Goal: Task Accomplishment & Management: Complete application form

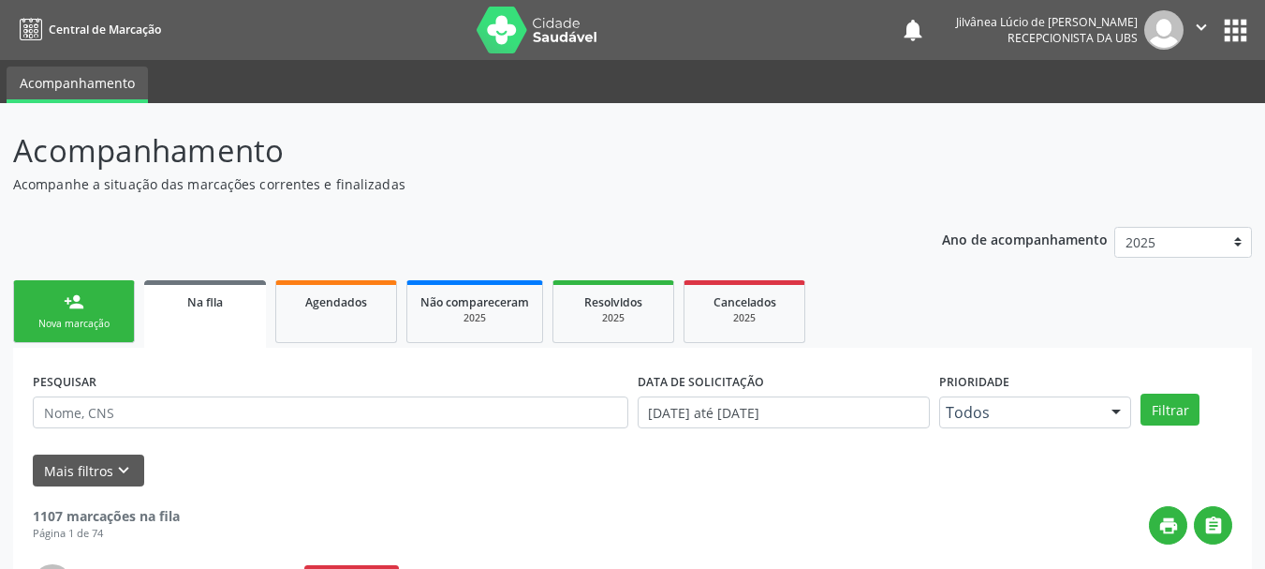
click at [95, 312] on link "person_add Nova marcação" at bounding box center [74, 311] width 122 height 63
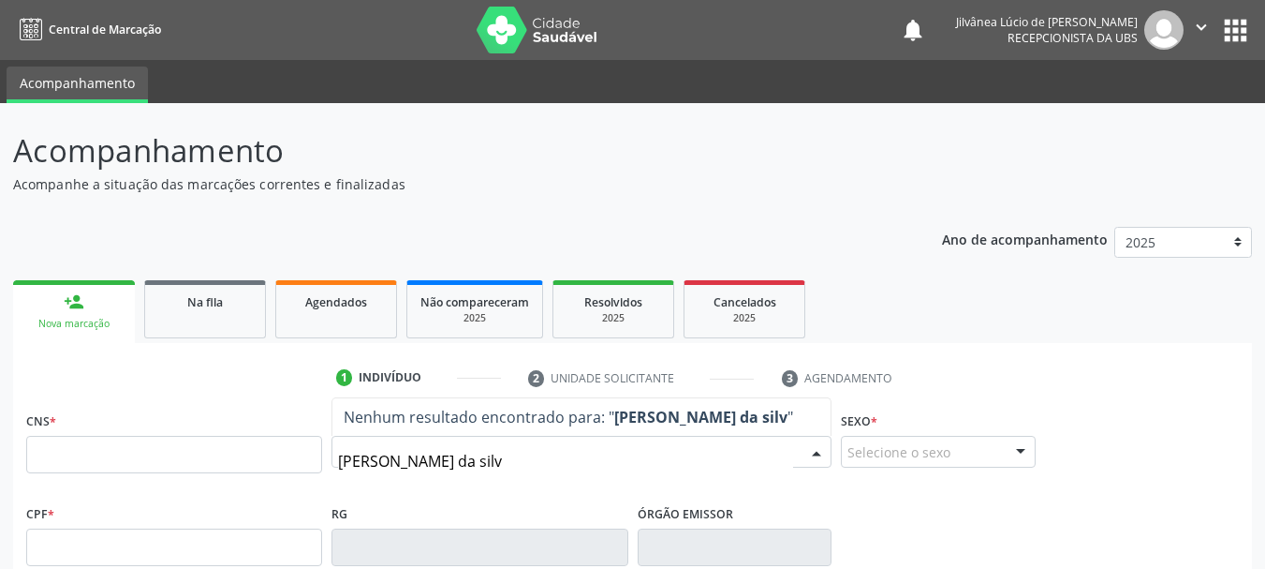
type input "[PERSON_NAME]"
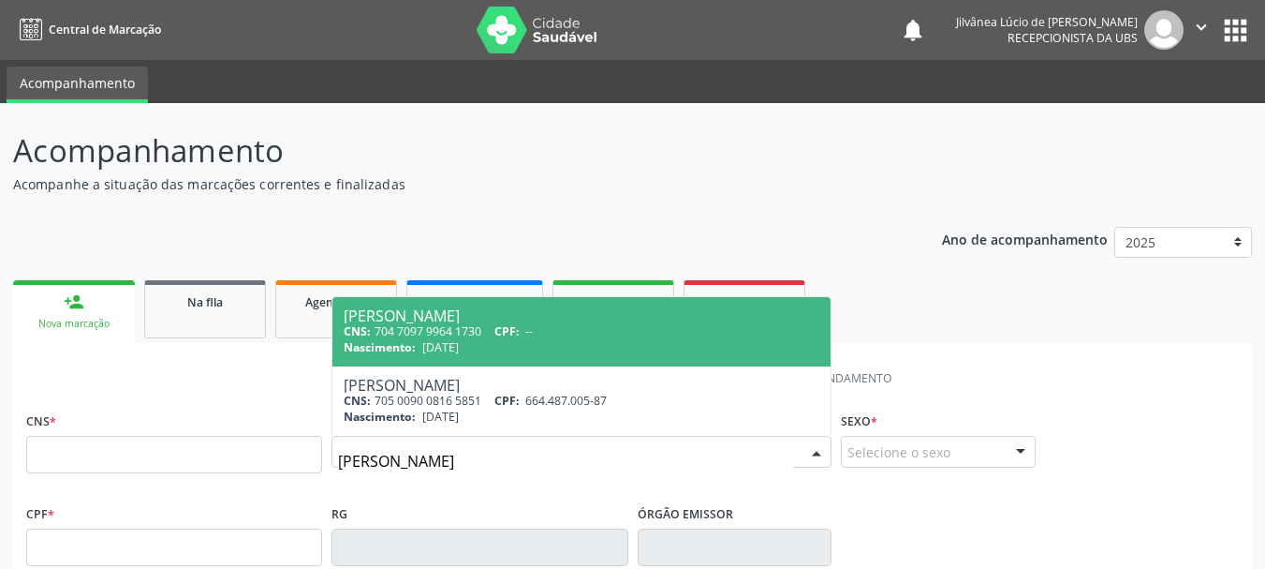
click at [530, 467] on input "[PERSON_NAME]" at bounding box center [565, 460] width 455 height 37
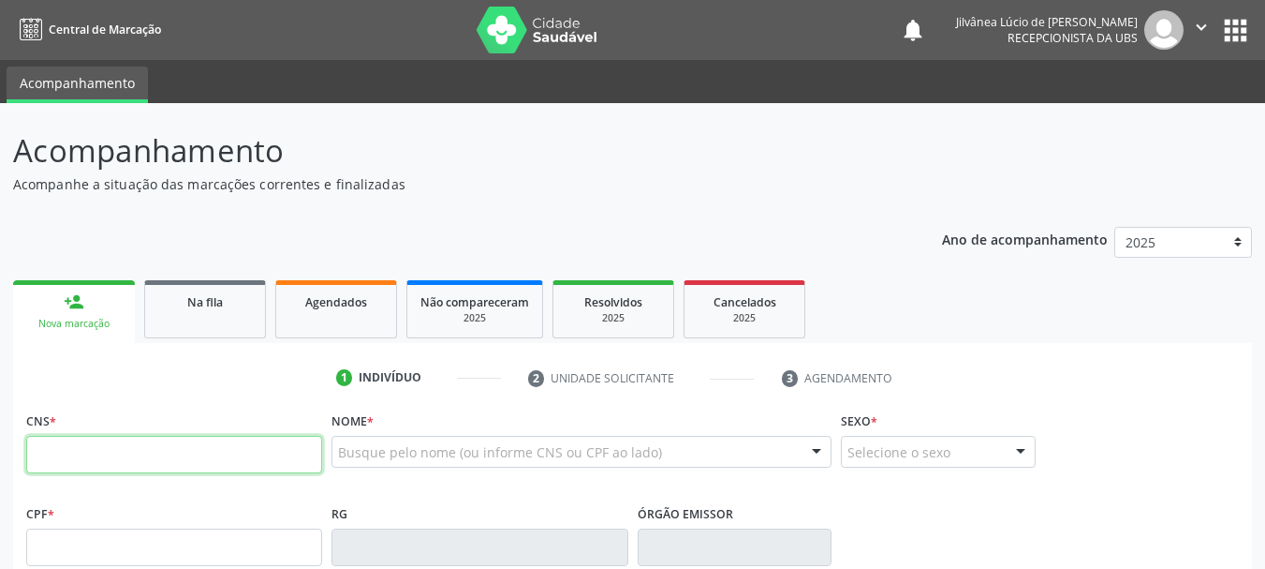
click at [251, 455] on input "text" at bounding box center [174, 454] width 296 height 37
type input "709 6076 9172 5372"
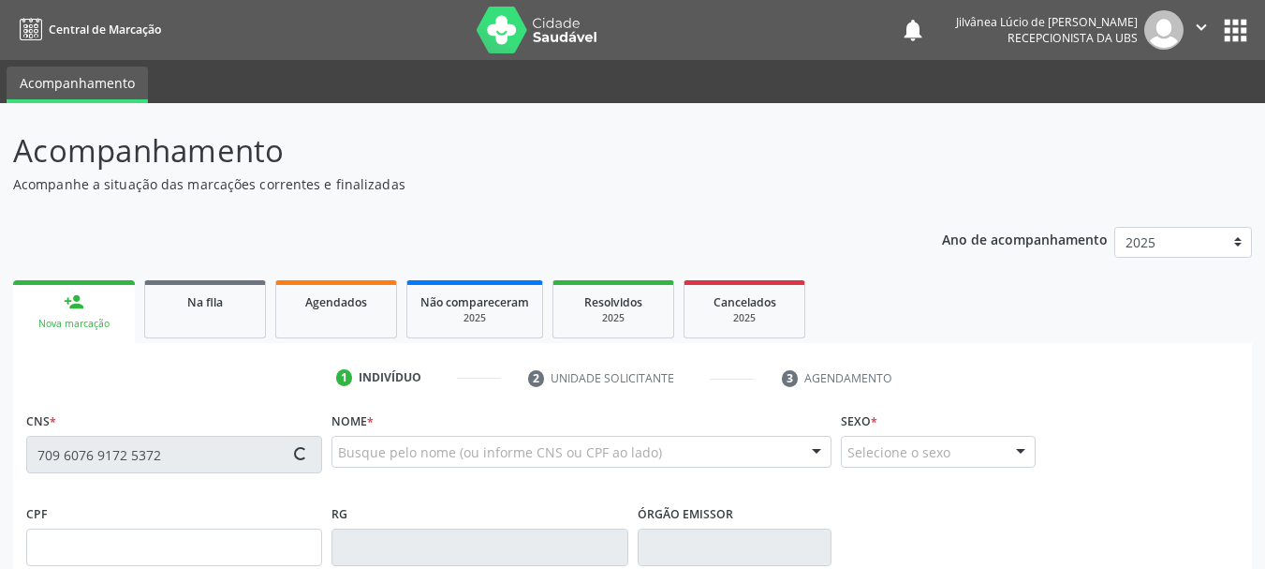
type input "004.491.128-96"
type input "[DATE]"
type input "[PERSON_NAME]"
type input "[PHONE_NUMBER]"
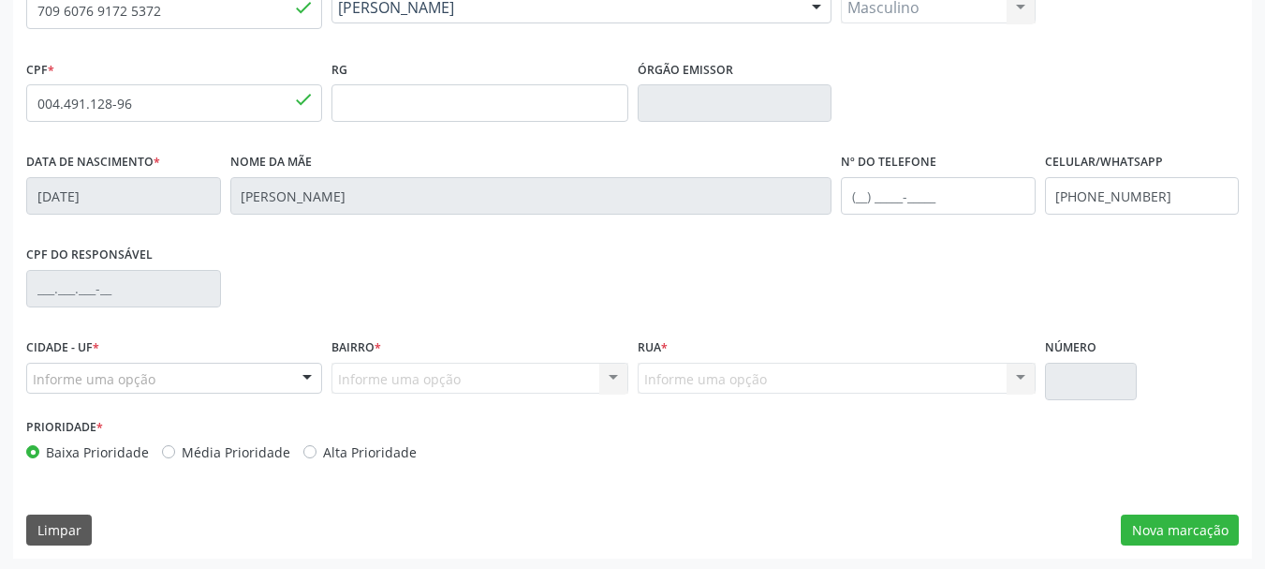
scroll to position [447, 0]
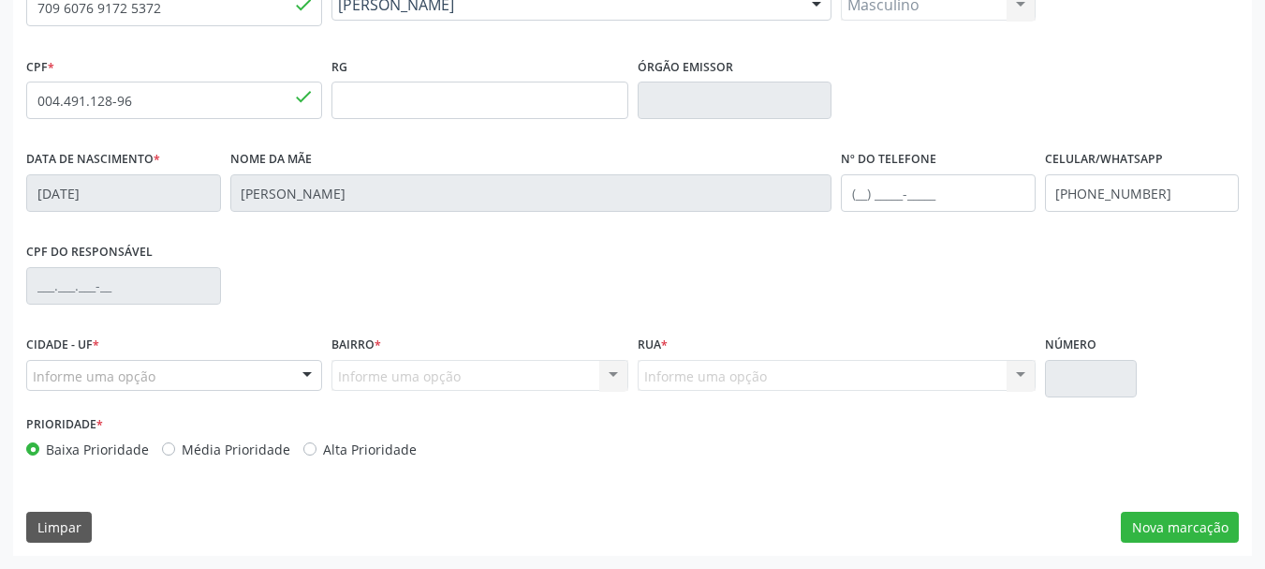
click at [1151, 544] on div "CNS 709 6076 9172 5372 done Nome * [PERSON_NAME] [PERSON_NAME] CNS: 709 6076 91…" at bounding box center [632, 258] width 1239 height 596
click at [1165, 527] on button "Nova marcação" at bounding box center [1180, 527] width 118 height 32
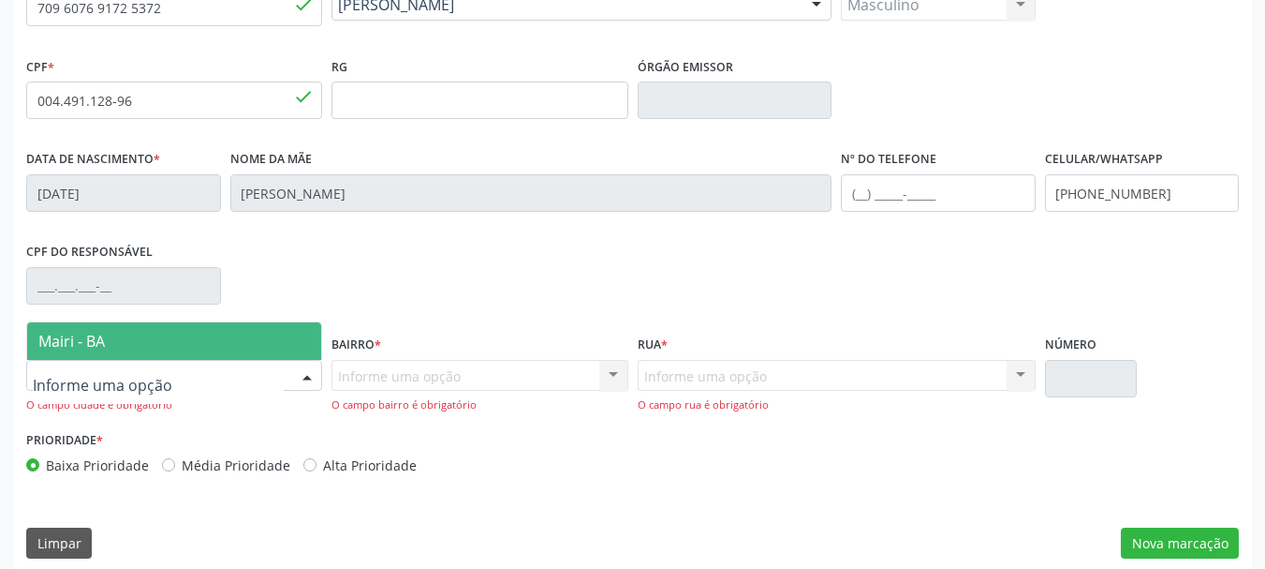
click at [96, 348] on span "Mairi - BA" at bounding box center [71, 341] width 66 height 21
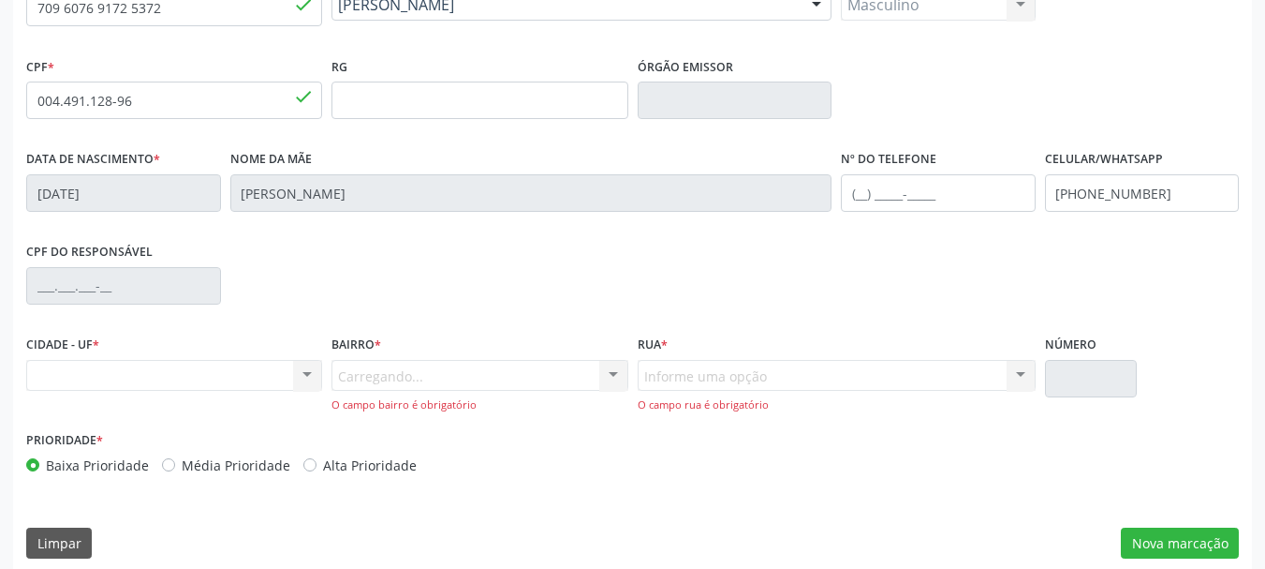
click at [363, 372] on div "Carregando... Nenhum resultado encontrado para: " " Nenhuma opção encontrada. D…" at bounding box center [480, 386] width 296 height 53
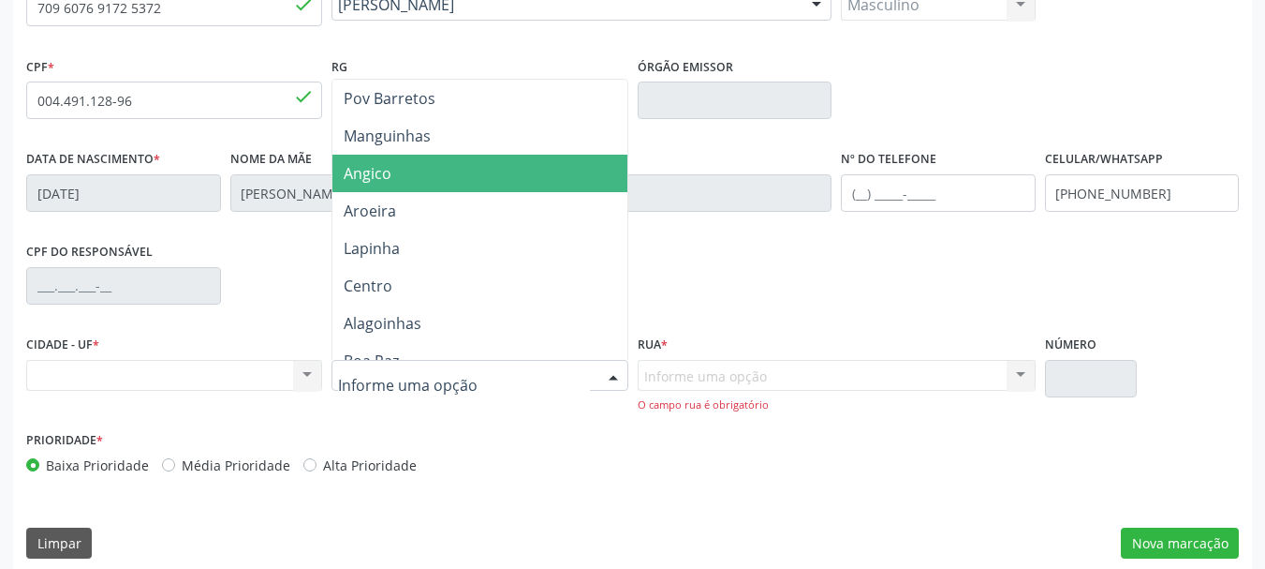
click at [408, 185] on span "Angico" at bounding box center [479, 173] width 294 height 37
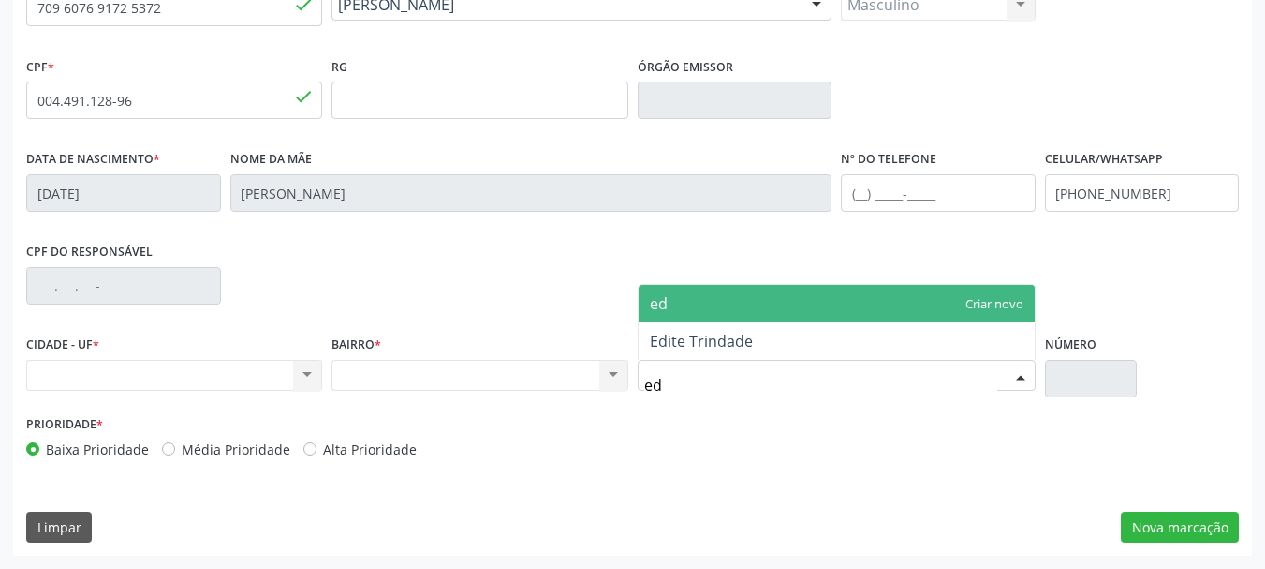
type input "edi"
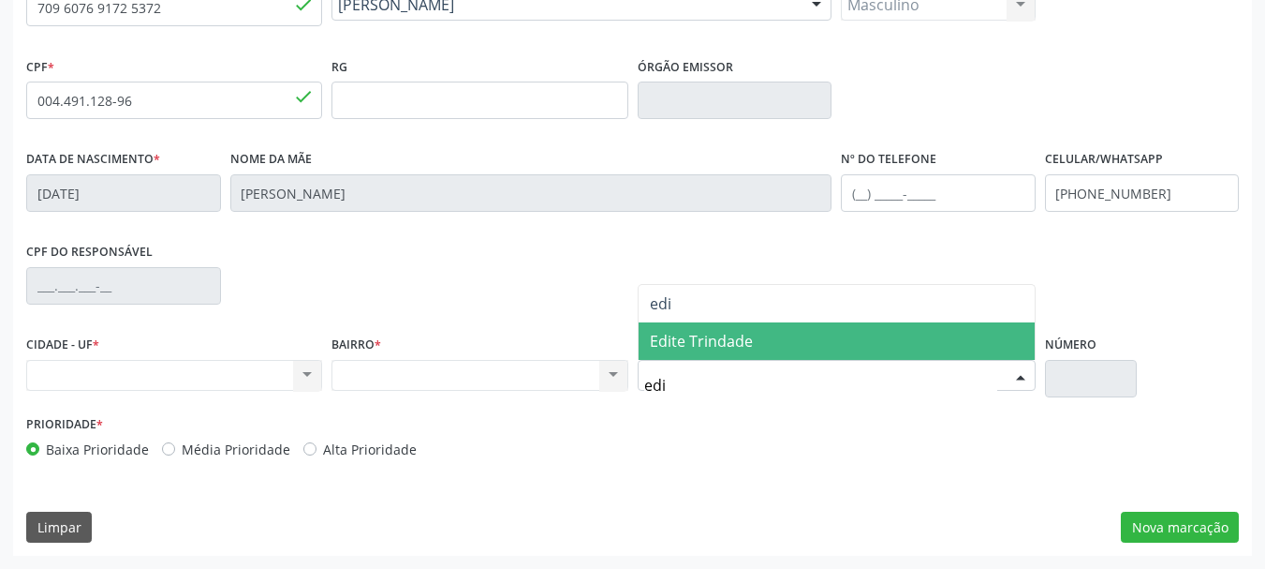
click at [660, 334] on span "Edite Trindade" at bounding box center [701, 341] width 103 height 21
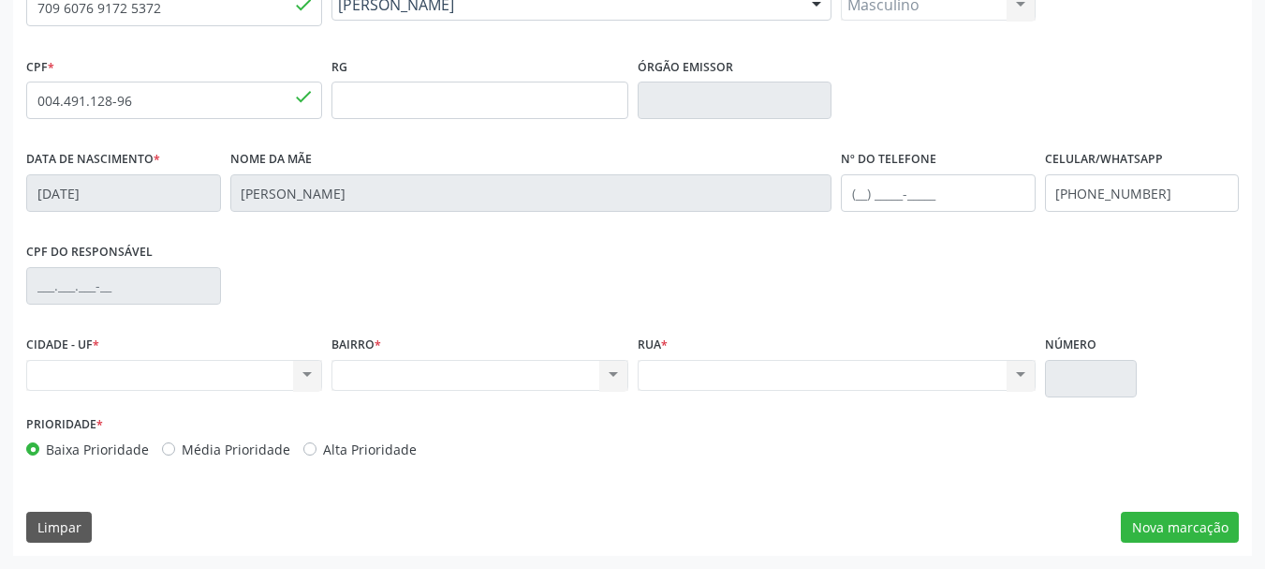
click at [685, 481] on div "CNS 709 6076 9172 5372 done Nome * [PERSON_NAME] [PERSON_NAME] CNS: 709 6076 91…" at bounding box center [632, 258] width 1239 height 596
click at [1150, 513] on button "Nova marcação" at bounding box center [1180, 527] width 118 height 32
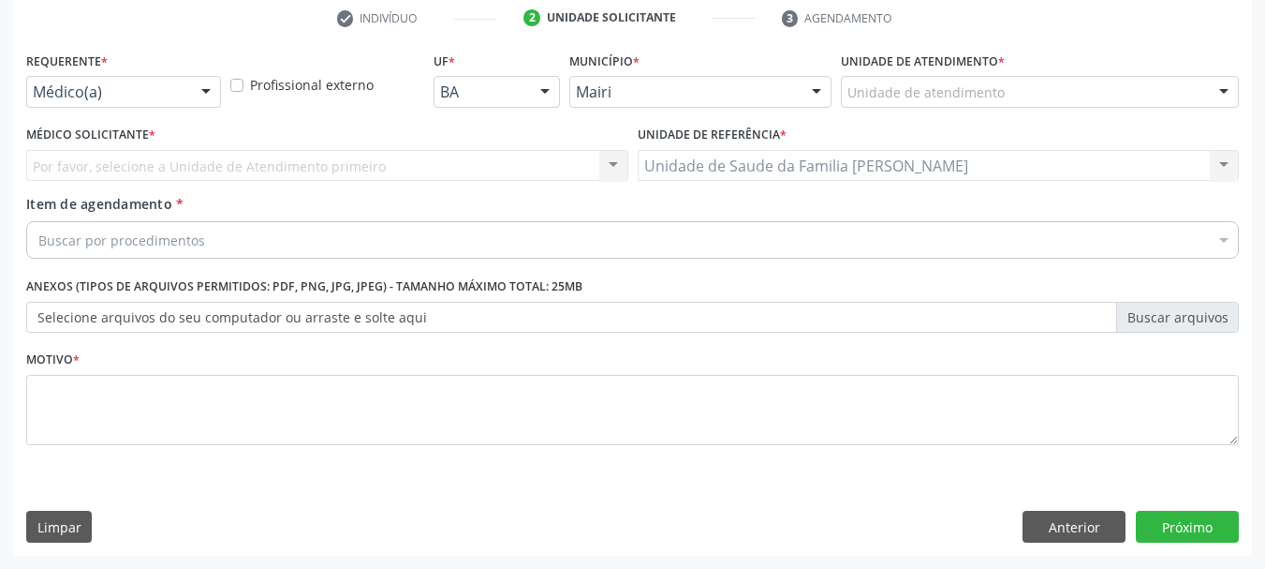
scroll to position [360, 0]
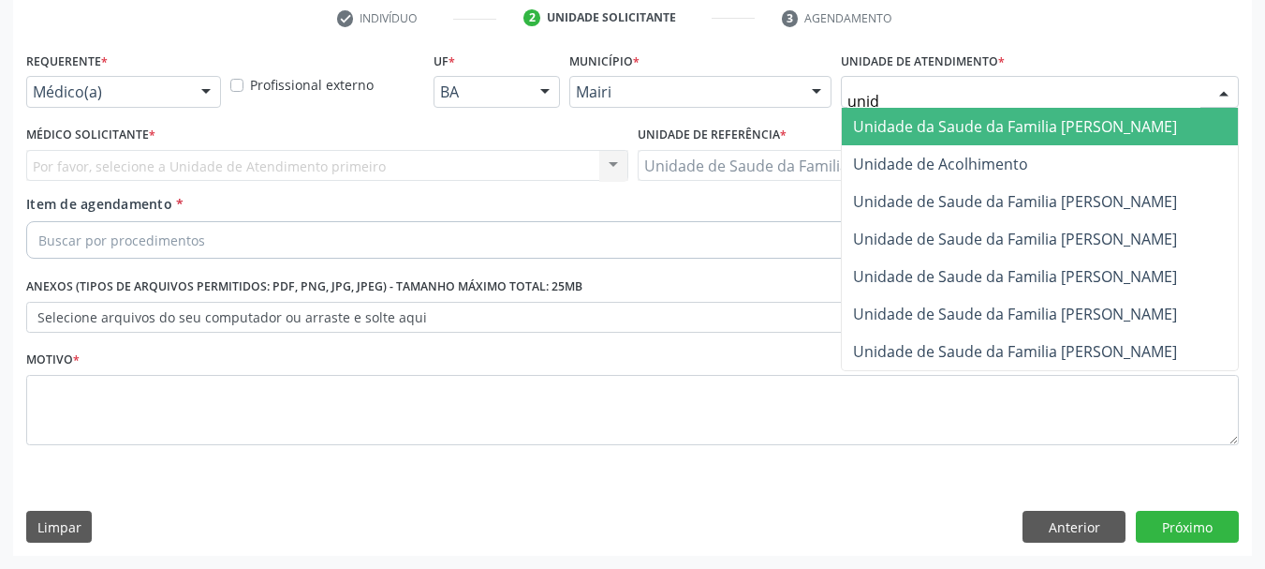
type input "unida"
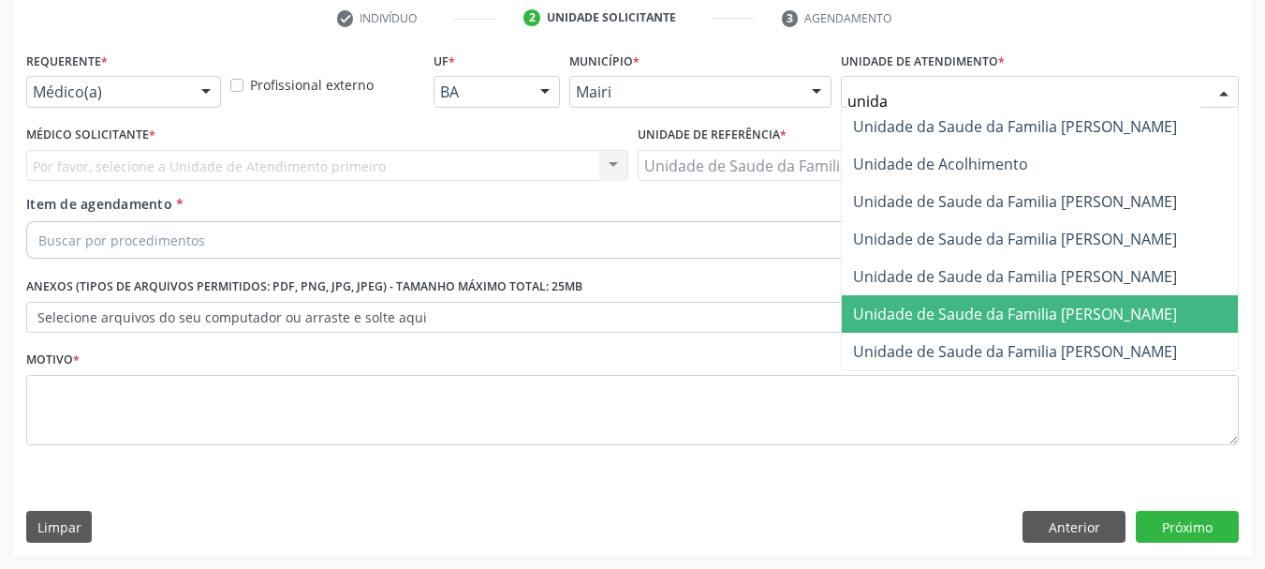
click at [1023, 316] on span "Unidade de Saude da Familia [PERSON_NAME]" at bounding box center [1015, 313] width 324 height 21
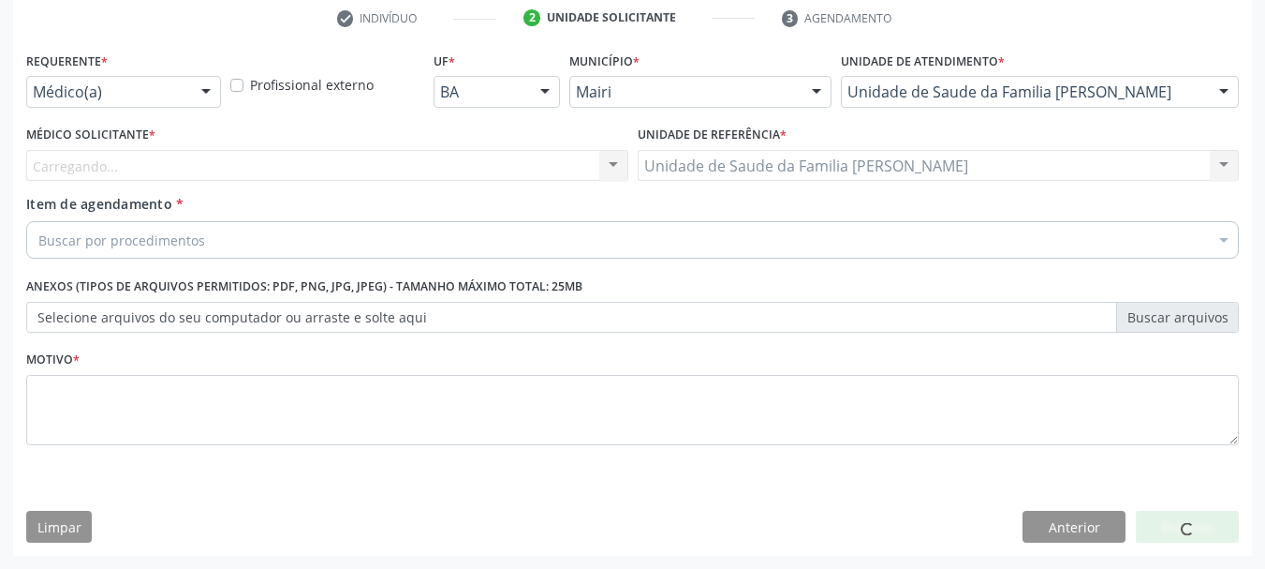
click at [150, 106] on div "Médico(a)" at bounding box center [123, 92] width 195 height 32
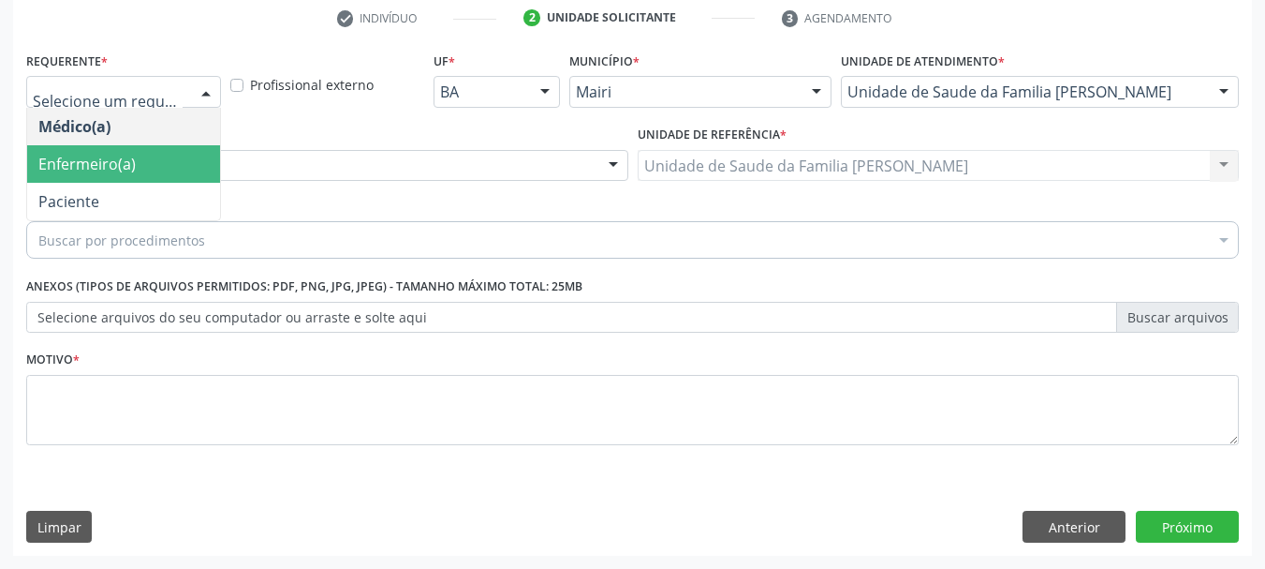
click at [129, 176] on span "Enfermeiro(a)" at bounding box center [123, 163] width 193 height 37
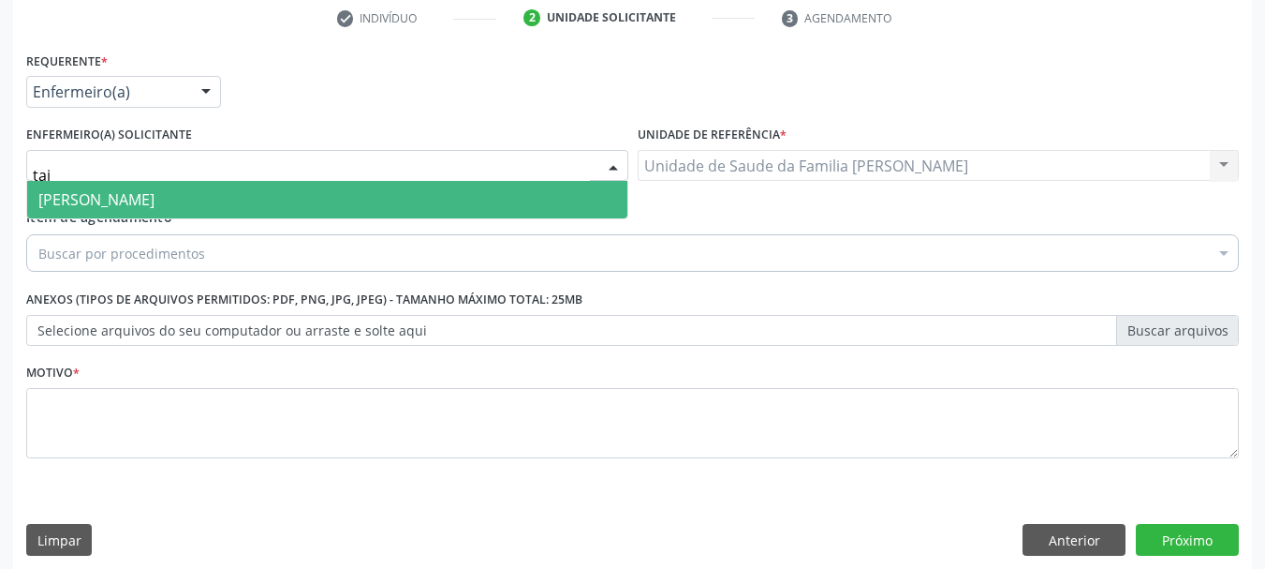
type input "taiz"
click at [155, 192] on span "[PERSON_NAME]" at bounding box center [96, 199] width 116 height 21
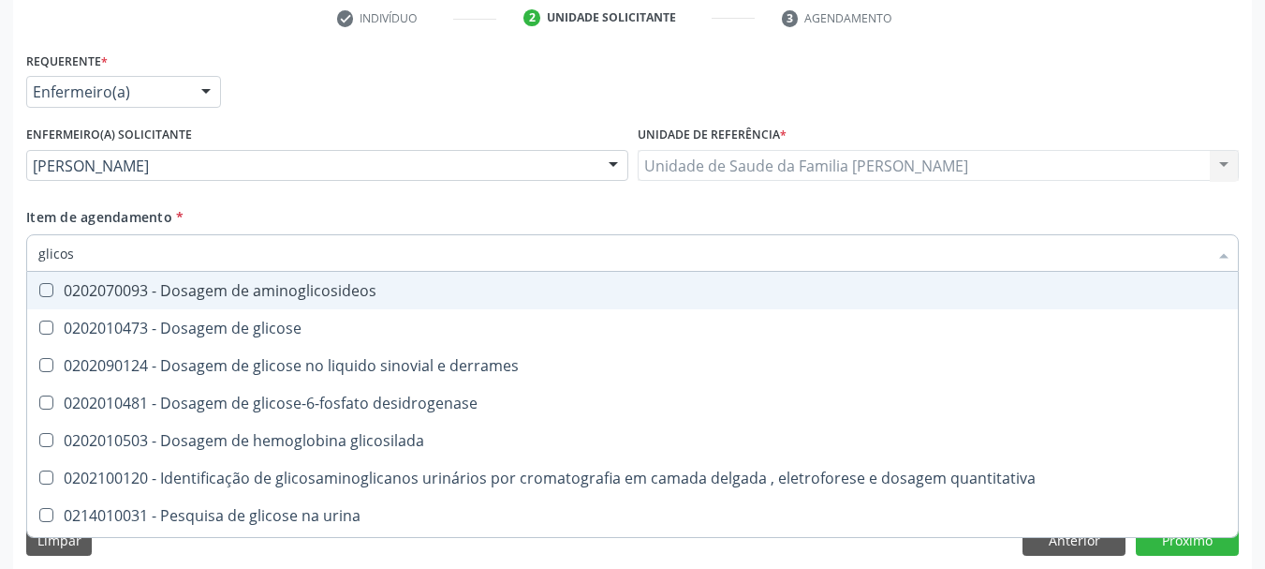
type input "glicose"
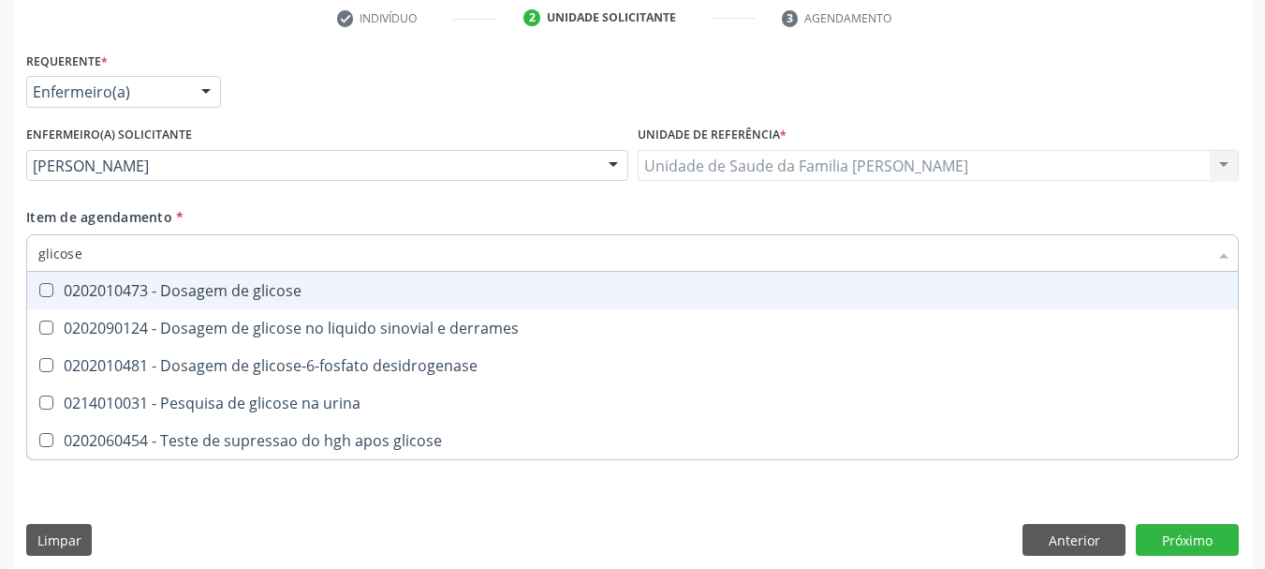
click at [209, 283] on div "0202010473 - Dosagem de glicose" at bounding box center [632, 290] width 1189 height 15
checkbox glicose "true"
drag, startPoint x: 96, startPoint y: 255, endPoint x: 0, endPoint y: 258, distance: 96.5
click at [0, 258] on div "Acompanhamento Acompanhe a situação das marcações correntes e finalizadas Relat…" at bounding box center [632, 162] width 1265 height 838
type input "gli"
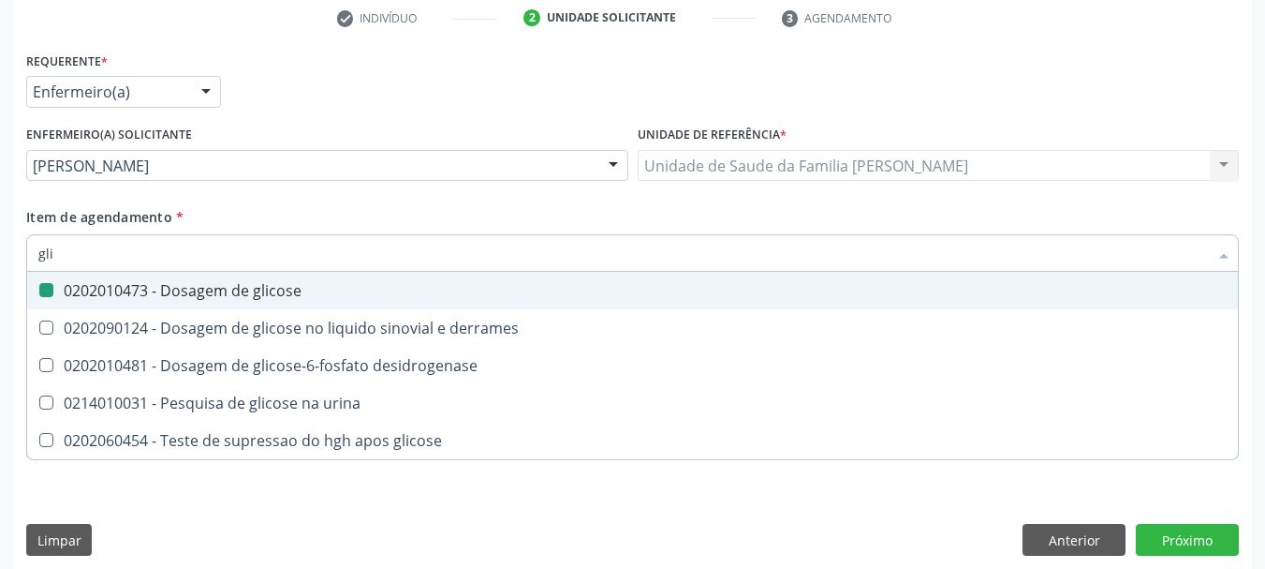
checkbox glicose "false"
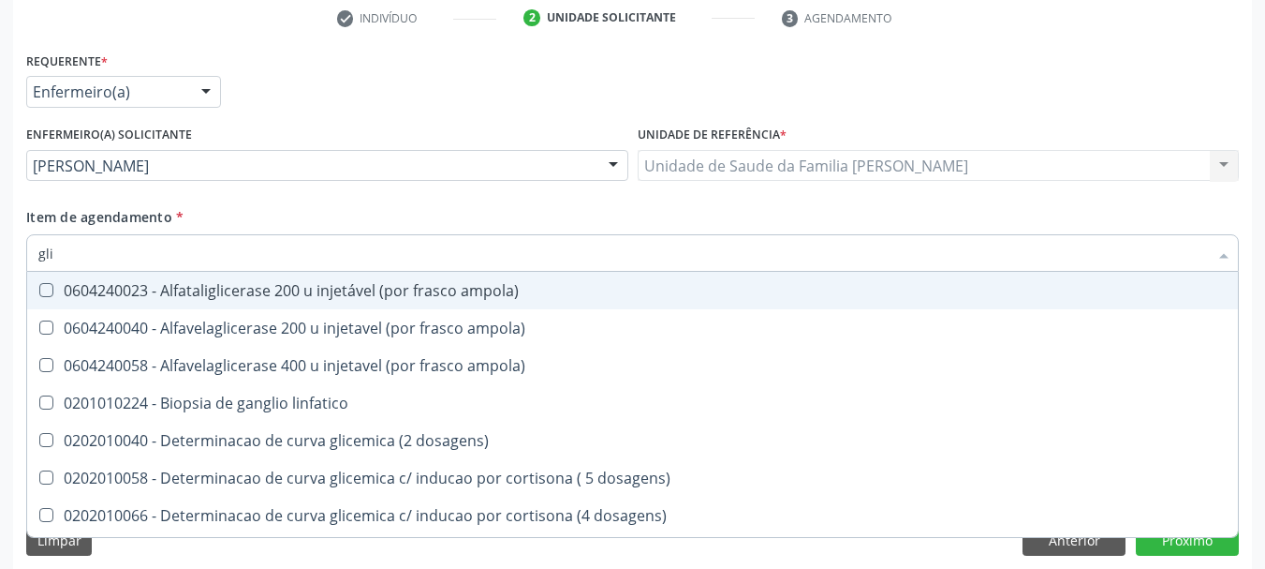
type input "glic"
checkbox aminoglicosideos "true"
checkbox glicose "false"
type input "glico"
checkbox ampola\) "true"
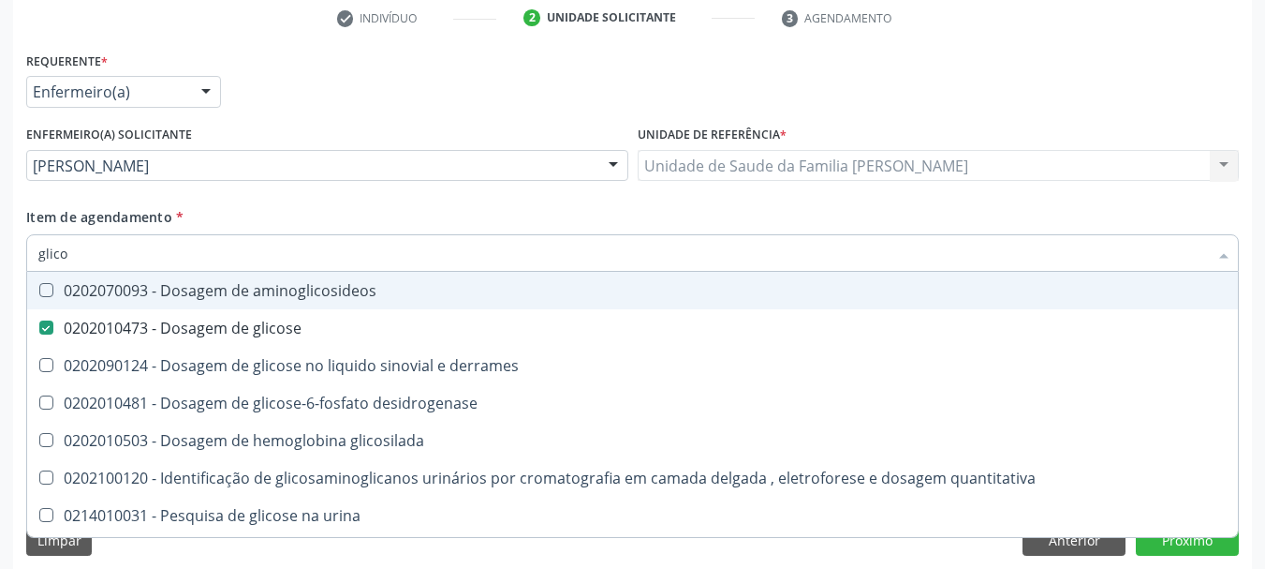
type input "glicos"
checkbox glicose "true"
checkbox derrames "false"
type input "glicosi"
checkbox glicose "false"
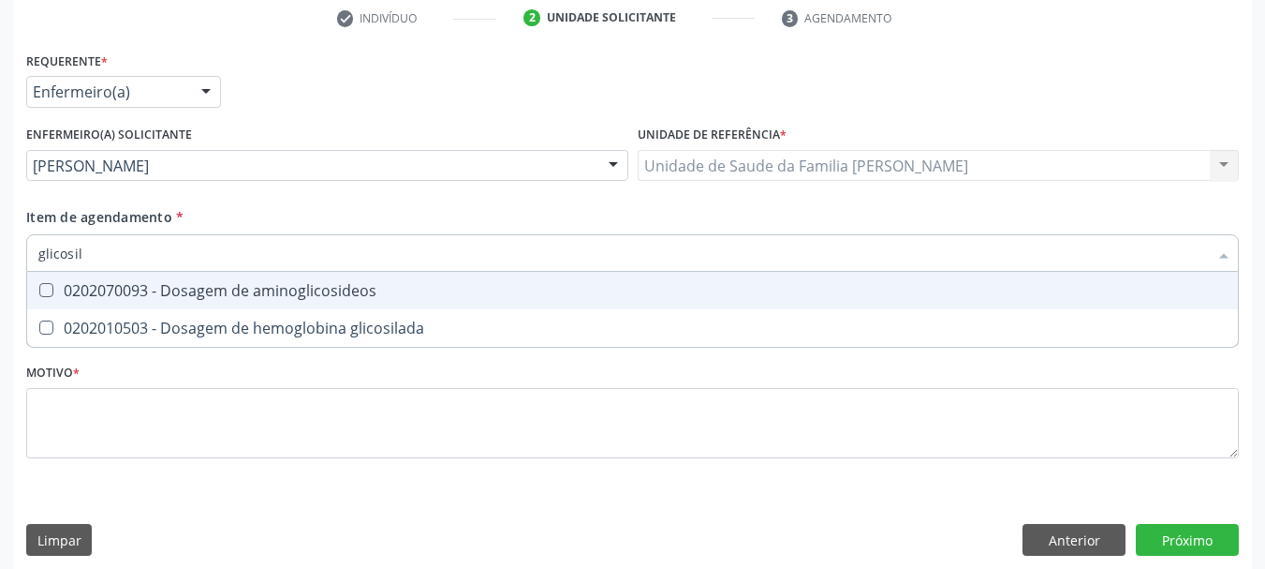
type input "glicosila"
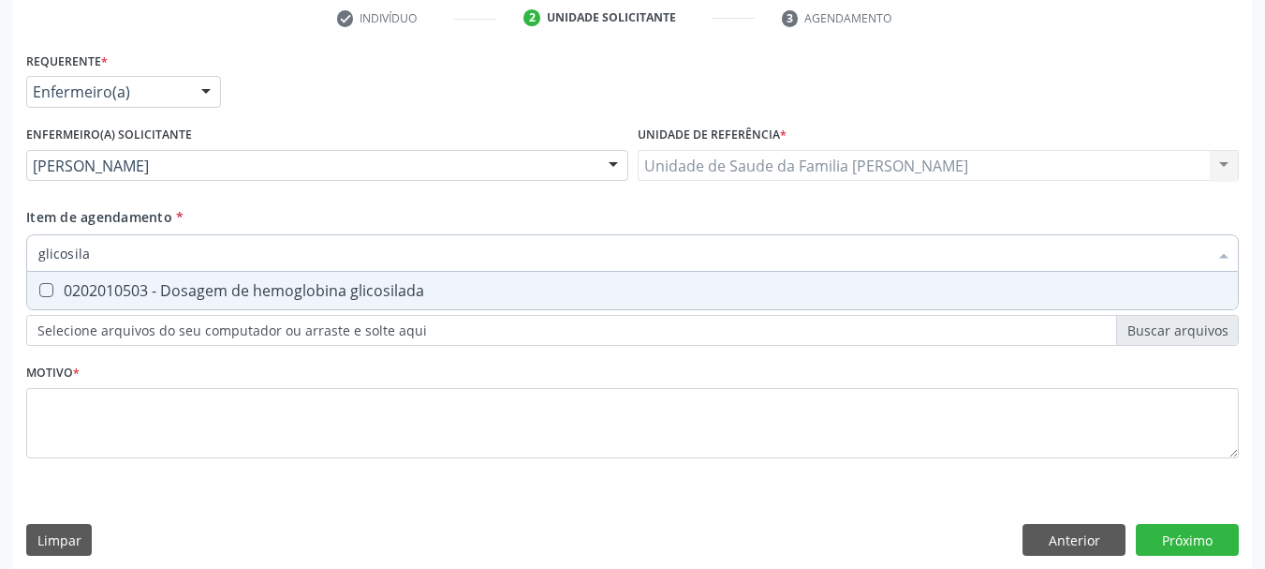
click at [97, 290] on div "0202010503 - Dosagem de hemoglobina glicosilada" at bounding box center [632, 290] width 1189 height 15
checkbox glicosilada "true"
drag, startPoint x: 98, startPoint y: 257, endPoint x: 0, endPoint y: 273, distance: 99.6
click at [0, 273] on div "Acompanhamento Acompanhe a situação das marcações correntes e finalizadas Relat…" at bounding box center [632, 162] width 1265 height 838
type input "trig"
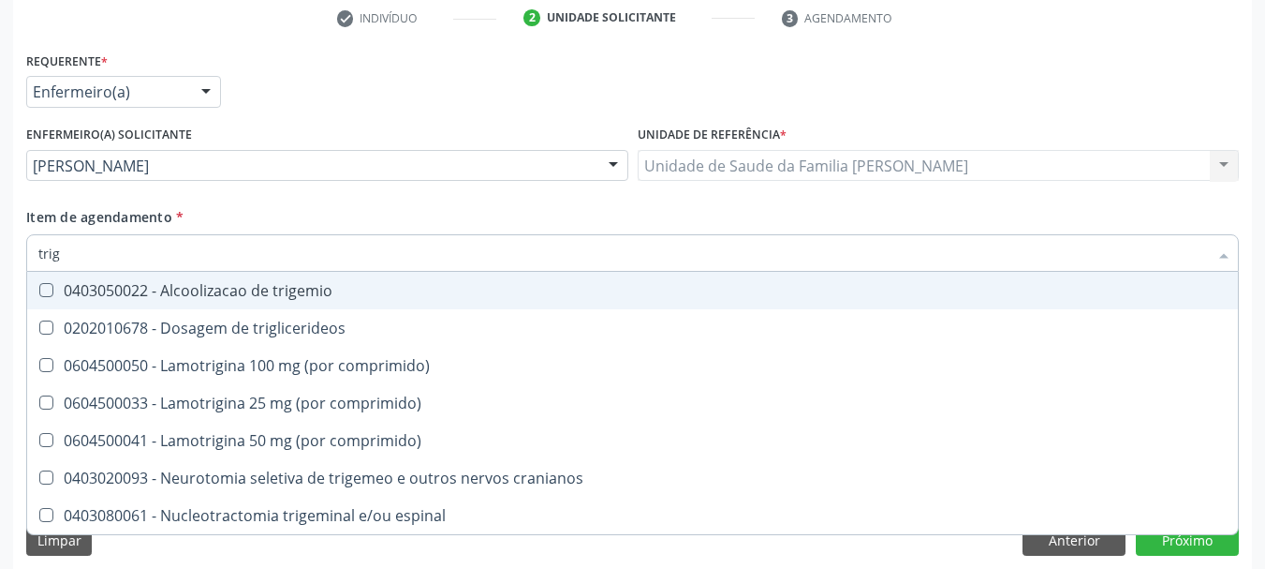
checkbox trigemio "false"
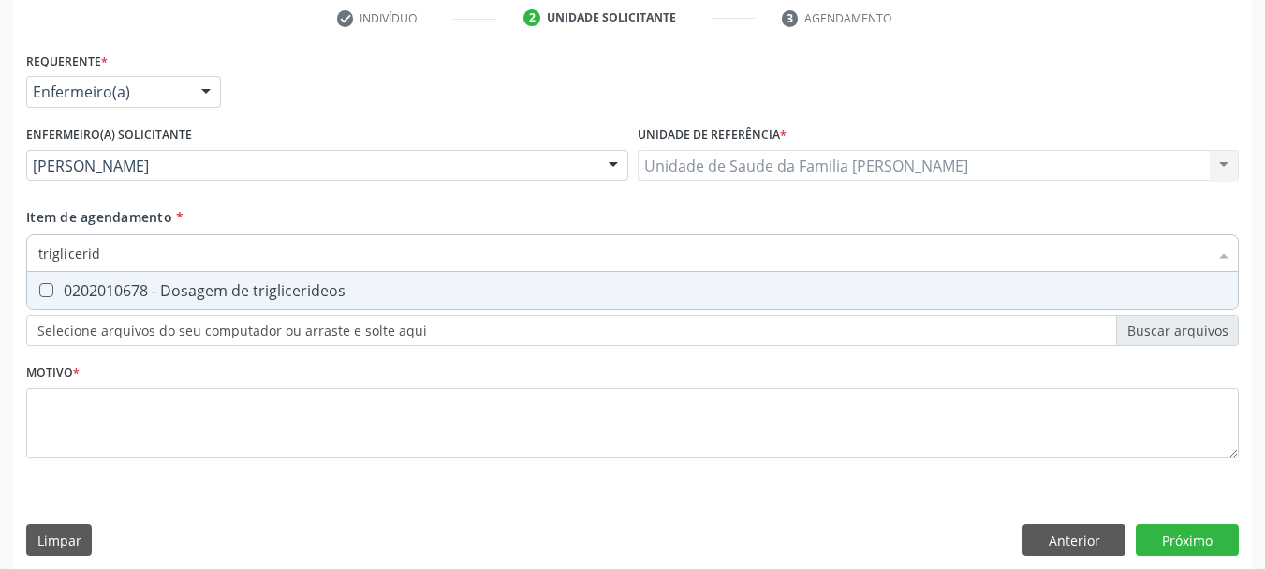
type input "trigliceride"
click at [101, 293] on div "0202010678 - Dosagem de triglicerideos" at bounding box center [632, 290] width 1189 height 15
checkbox triglicerideos "true"
drag, startPoint x: 128, startPoint y: 258, endPoint x: 0, endPoint y: 258, distance: 128.3
click at [0, 258] on div "Acompanhamento Acompanhe a situação das marcações correntes e finalizadas Relat…" at bounding box center [632, 162] width 1265 height 838
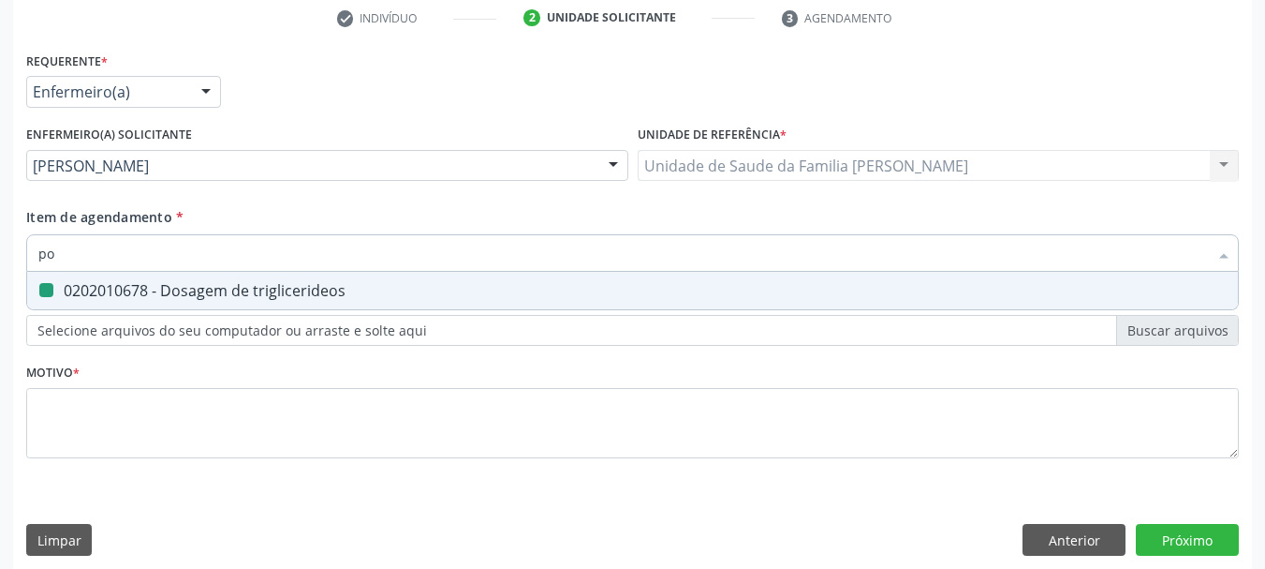
type input "pot"
checkbox triglicerideos "false"
type input "potassio"
click at [74, 284] on div "0202010600 - Dosagem de potassio" at bounding box center [632, 290] width 1189 height 15
checkbox potassio "true"
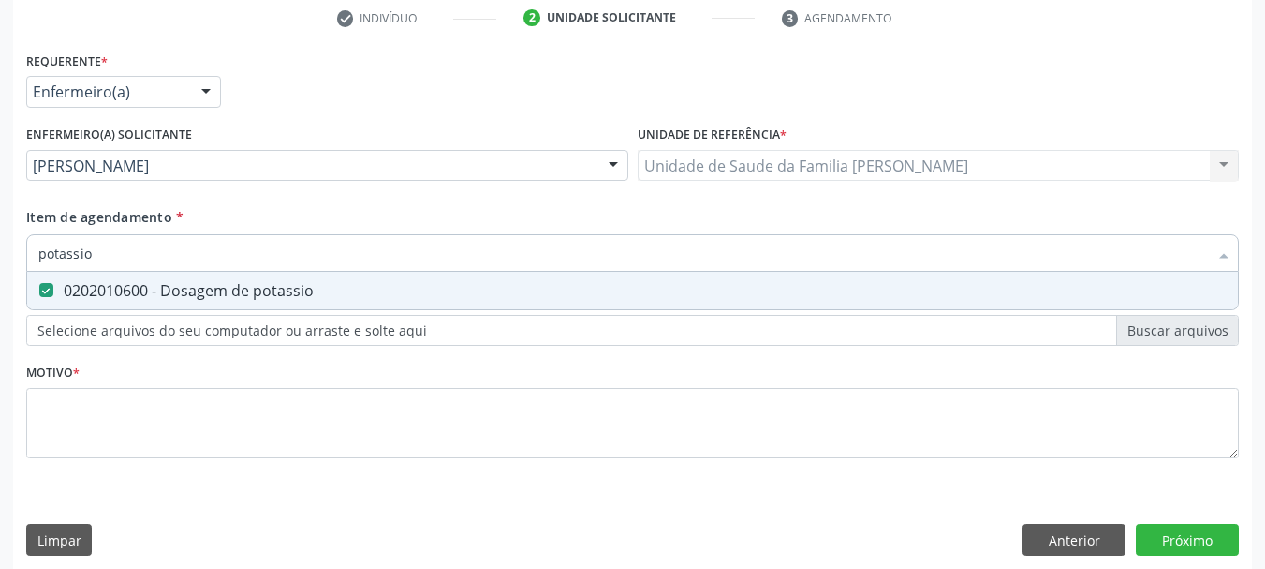
drag, startPoint x: 96, startPoint y: 258, endPoint x: 0, endPoint y: 261, distance: 95.6
click at [0, 261] on div "Acompanhamento Acompanhe a situação das marcações correntes e finalizadas Relat…" at bounding box center [632, 162] width 1265 height 838
type input "cr"
checkbox potassio "false"
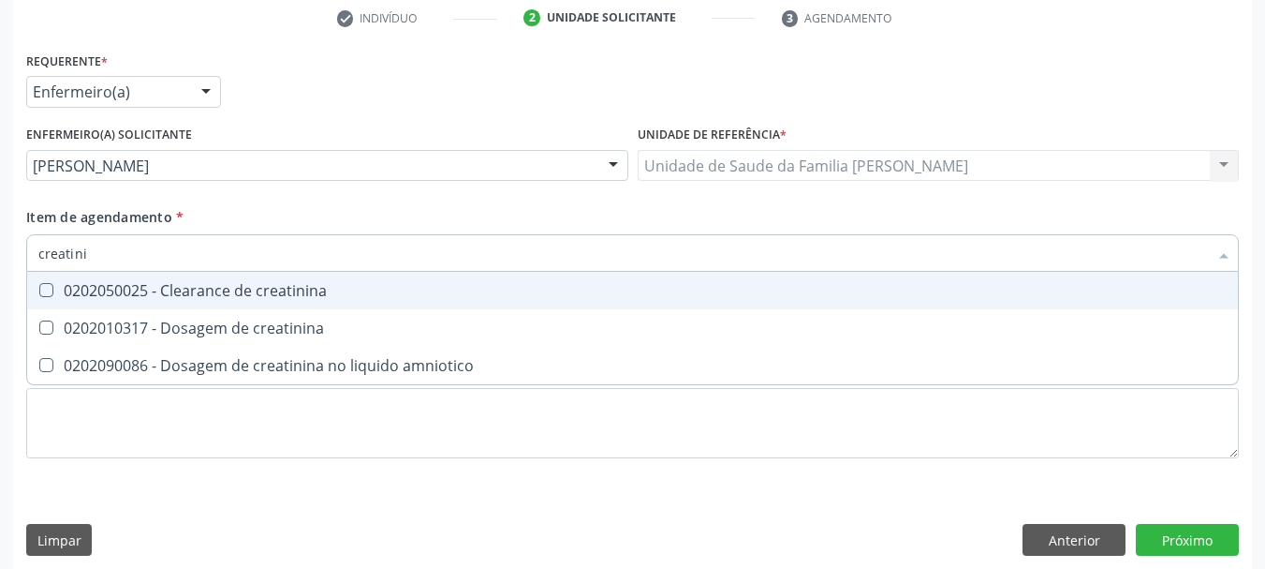
type input "creatinin"
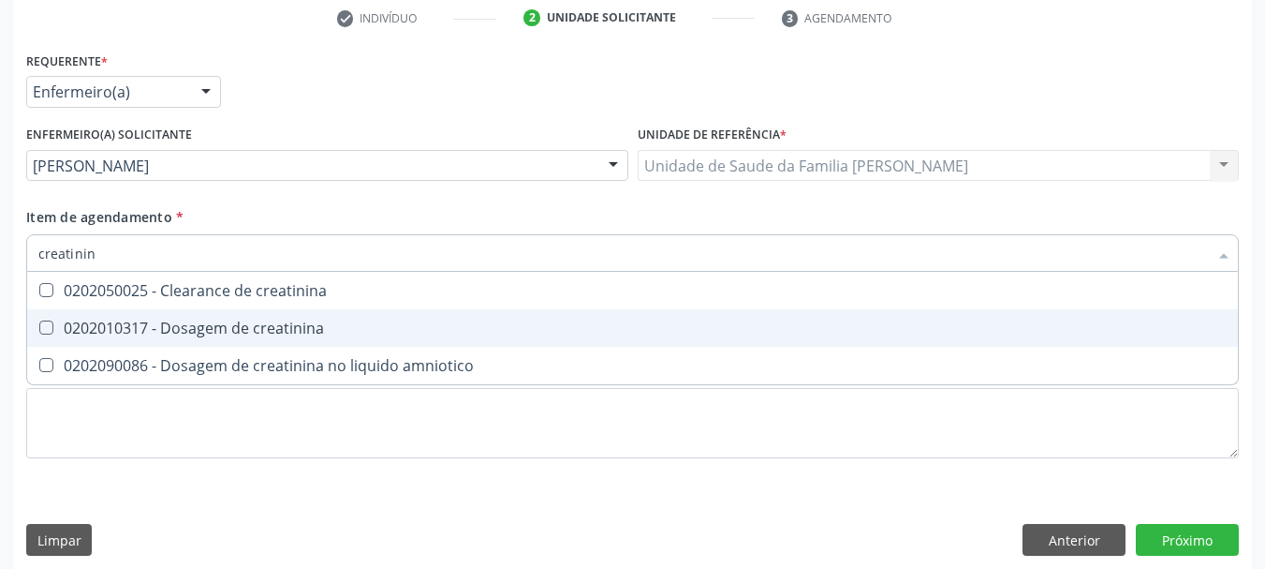
click at [92, 335] on div "0202010317 - Dosagem de creatinina" at bounding box center [632, 327] width 1189 height 15
checkbox creatinina "true"
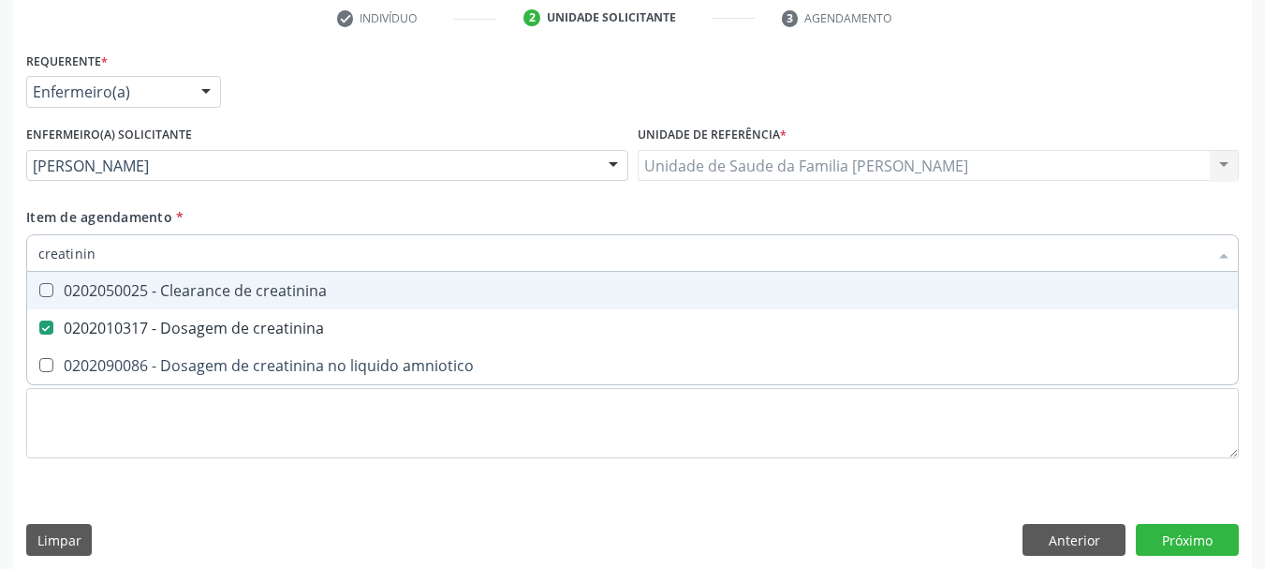
drag, startPoint x: 116, startPoint y: 252, endPoint x: 0, endPoint y: 258, distance: 116.3
click at [0, 258] on div "Acompanhamento Acompanhe a situação das marcações correntes e finalizadas Relat…" at bounding box center [632, 162] width 1265 height 838
type input "cole"
checkbox creatinina "false"
type input "coleste"
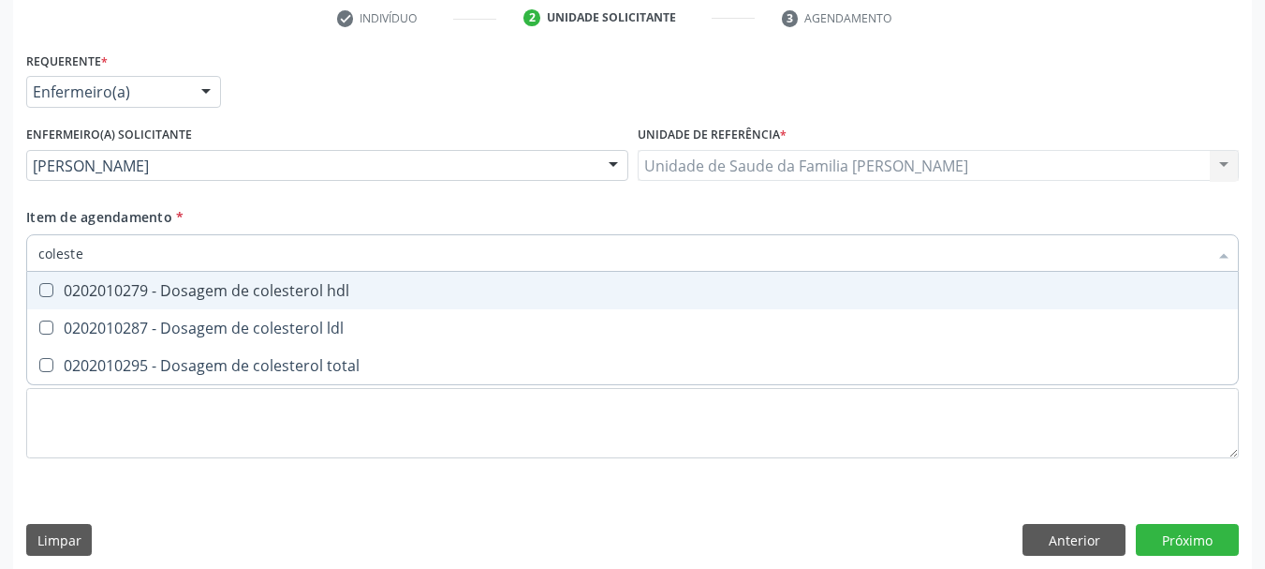
click at [45, 287] on hdl at bounding box center [46, 290] width 14 height 14
click at [39, 287] on hdl "checkbox" at bounding box center [33, 290] width 12 height 12
checkbox hdl "true"
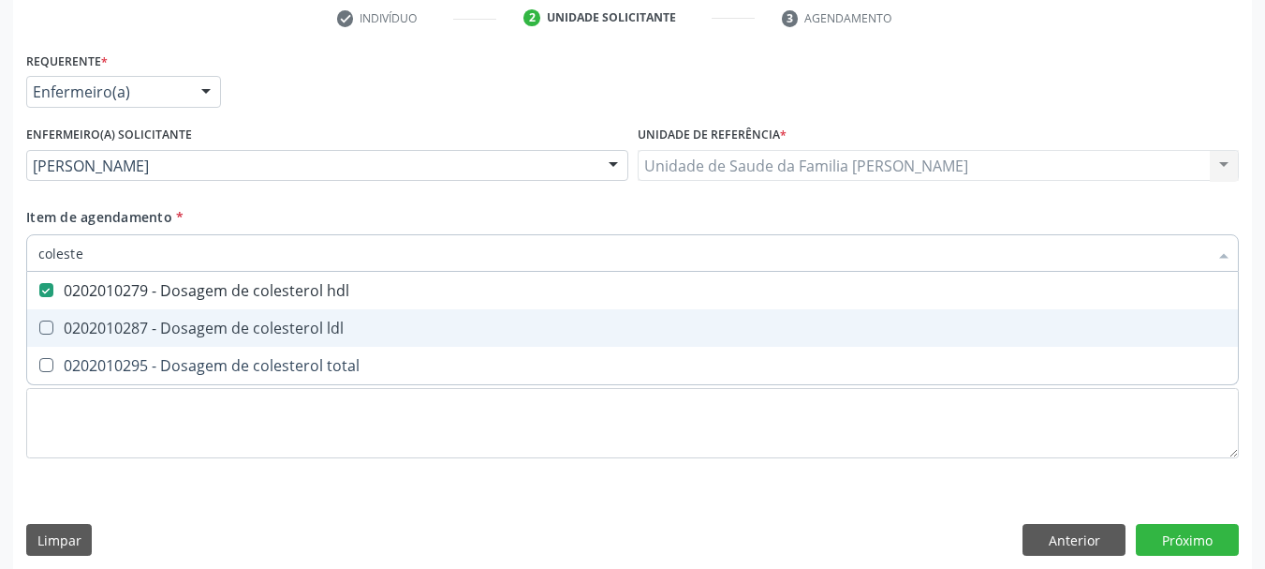
click at [75, 320] on div "0202010287 - Dosagem de colesterol ldl" at bounding box center [632, 327] width 1189 height 15
checkbox ldl "true"
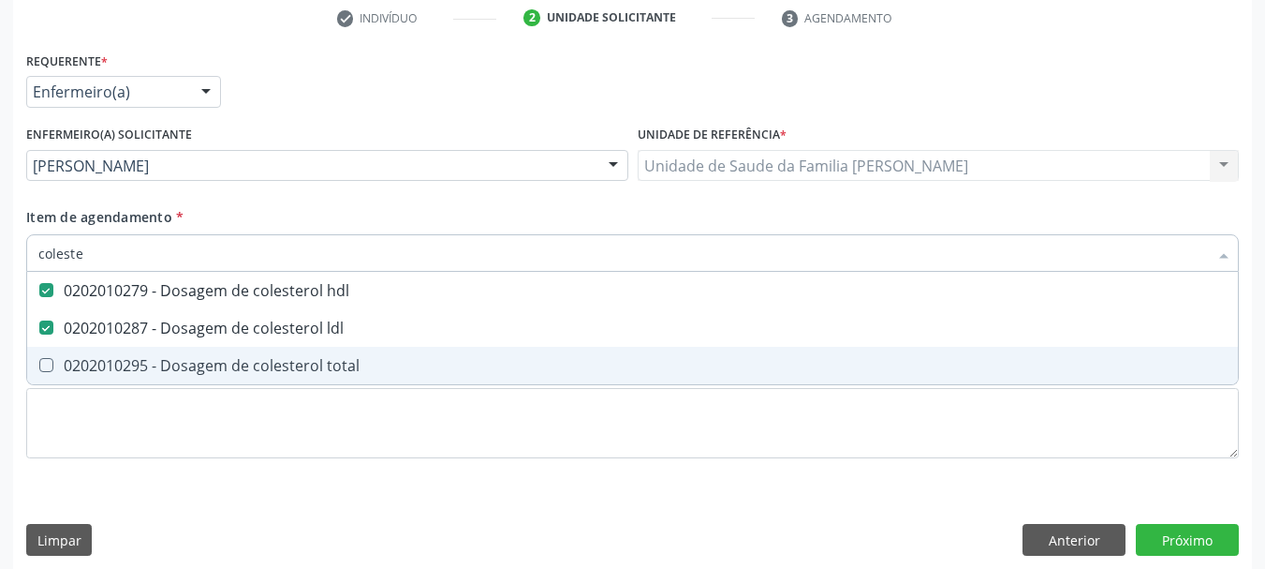
click at [93, 363] on div "0202010295 - Dosagem de colesterol total" at bounding box center [632, 365] width 1189 height 15
checkbox total "true"
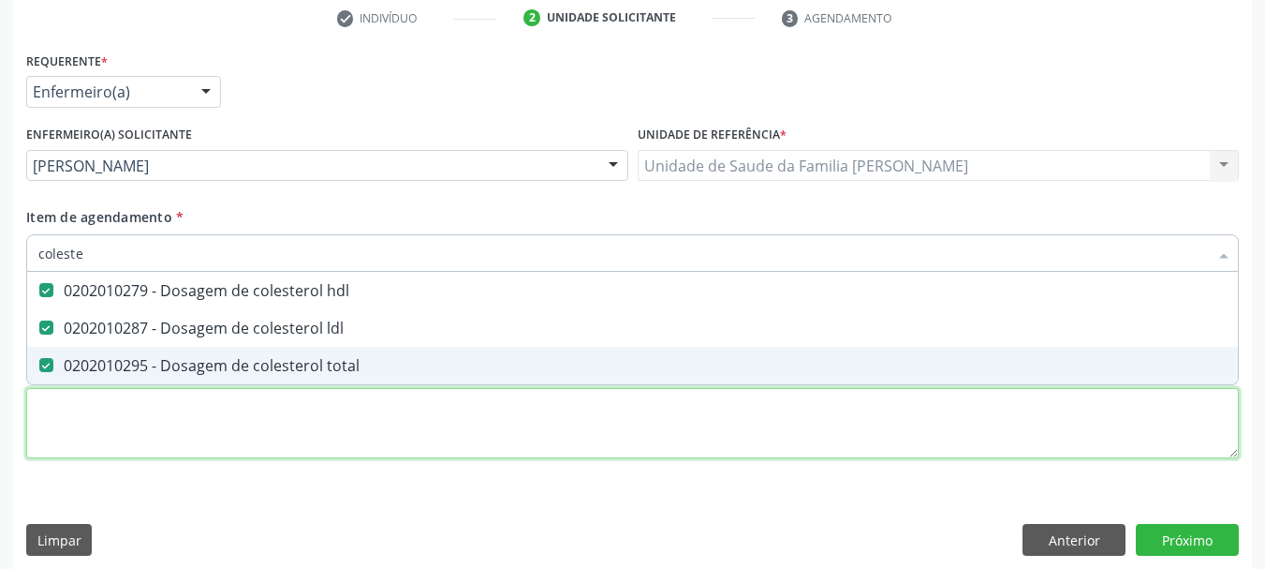
click at [121, 418] on div "Requerente * Enfermeiro(a) Médico(a) Enfermeiro(a) Paciente Nenhum resultado en…" at bounding box center [632, 265] width 1213 height 437
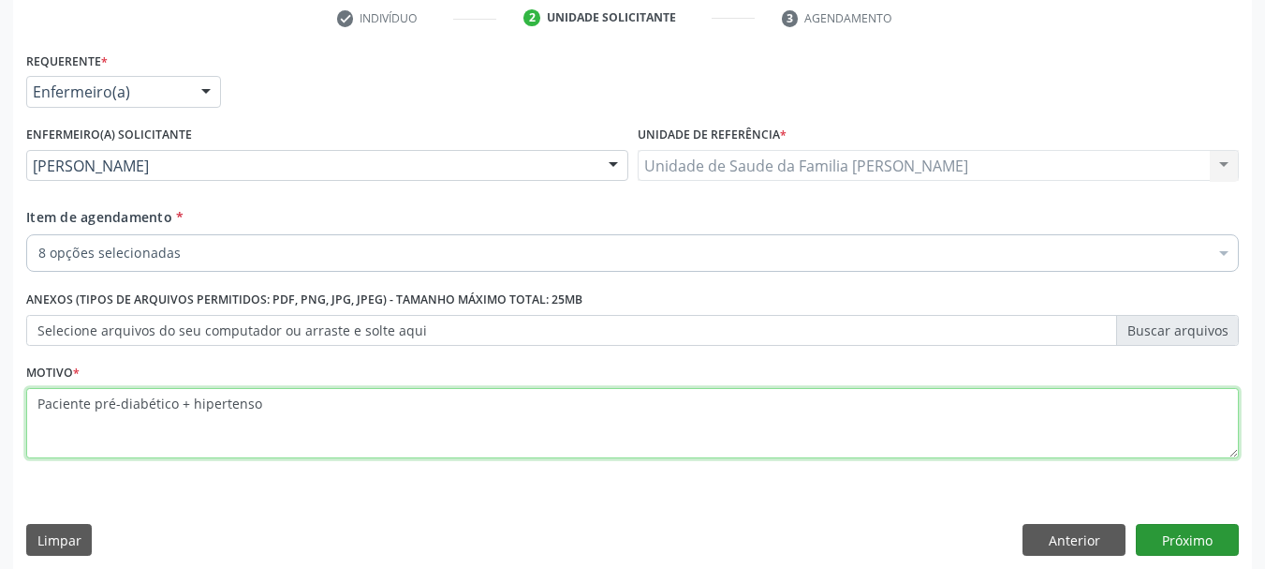
type textarea "Paciente pré-diabético + hipertenso"
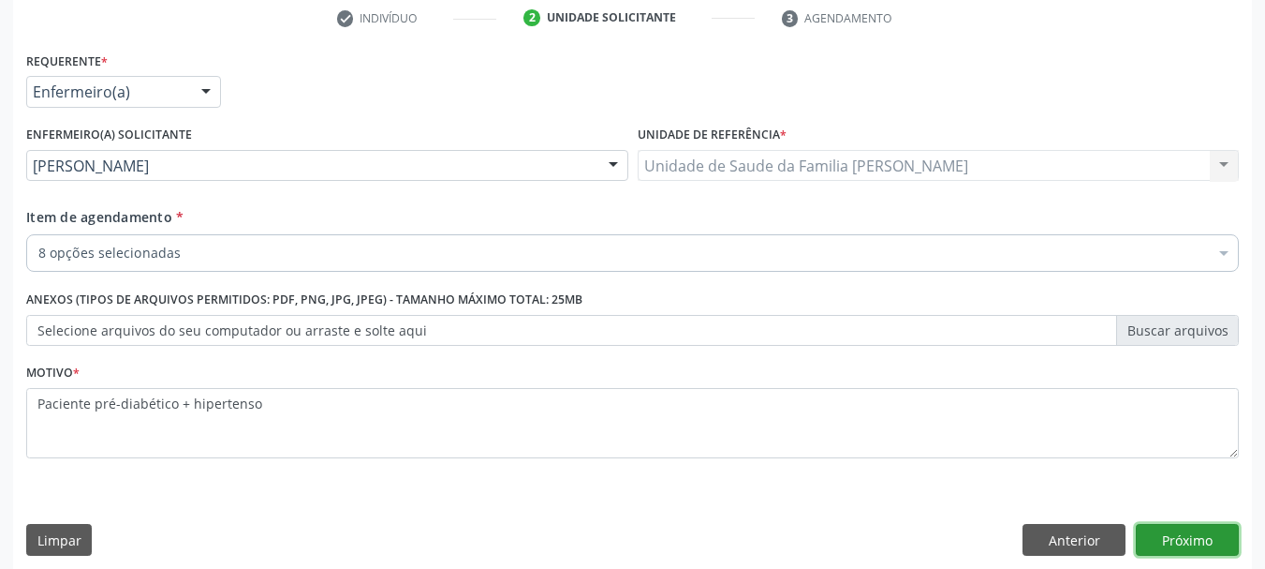
click at [1215, 532] on button "Próximo" at bounding box center [1187, 540] width 103 height 32
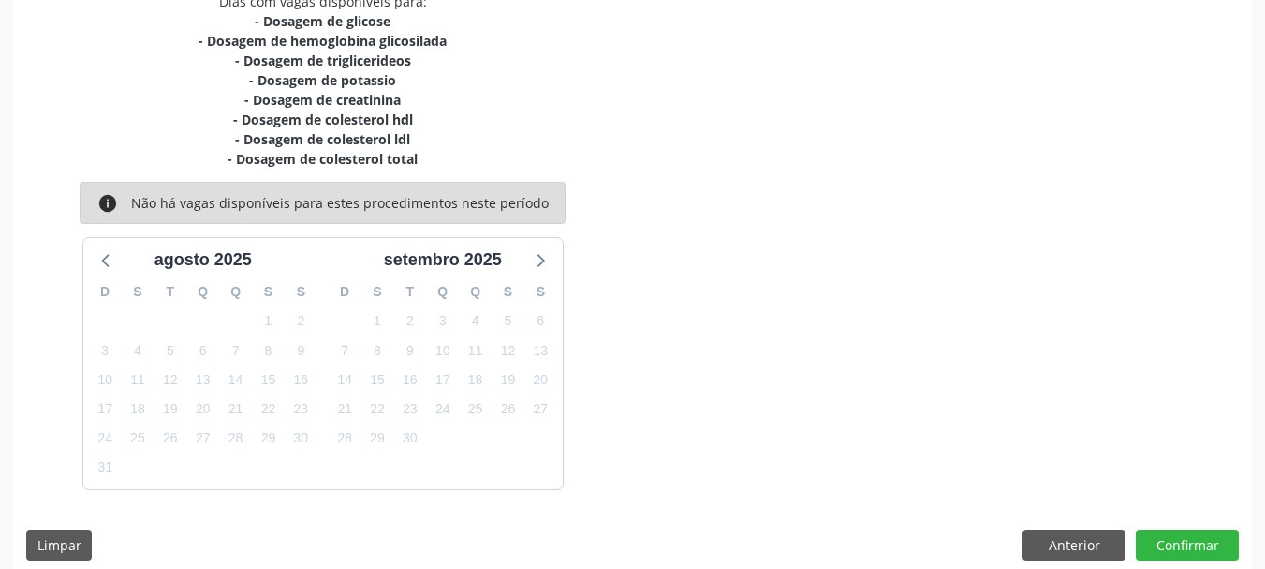
scroll to position [439, 0]
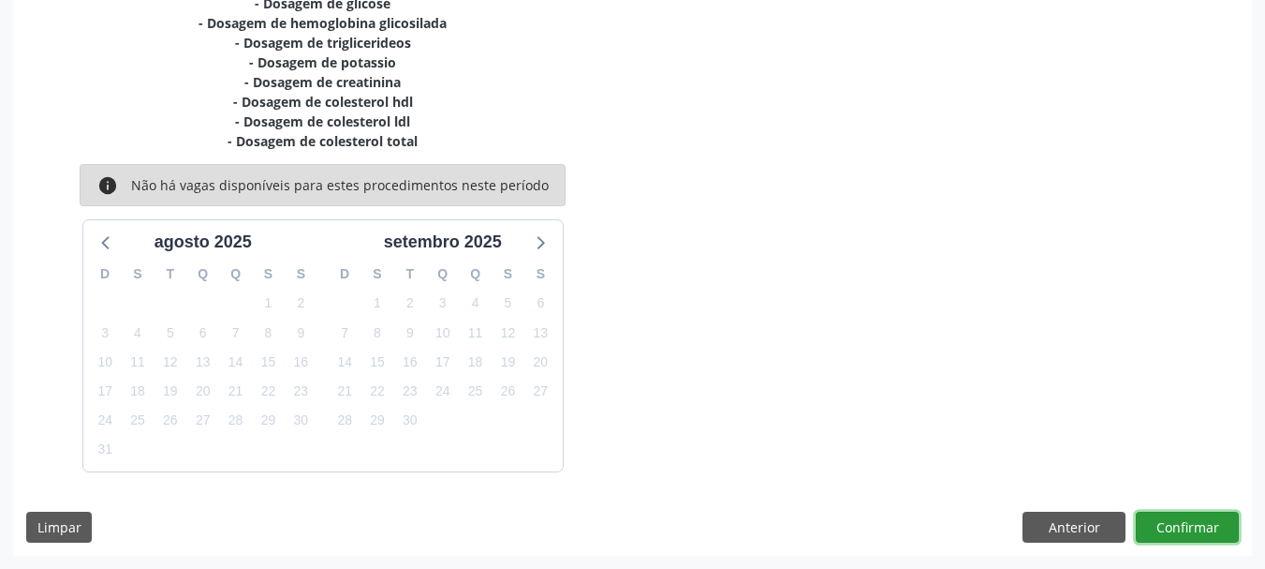
click at [1186, 515] on button "Confirmar" at bounding box center [1187, 527] width 103 height 32
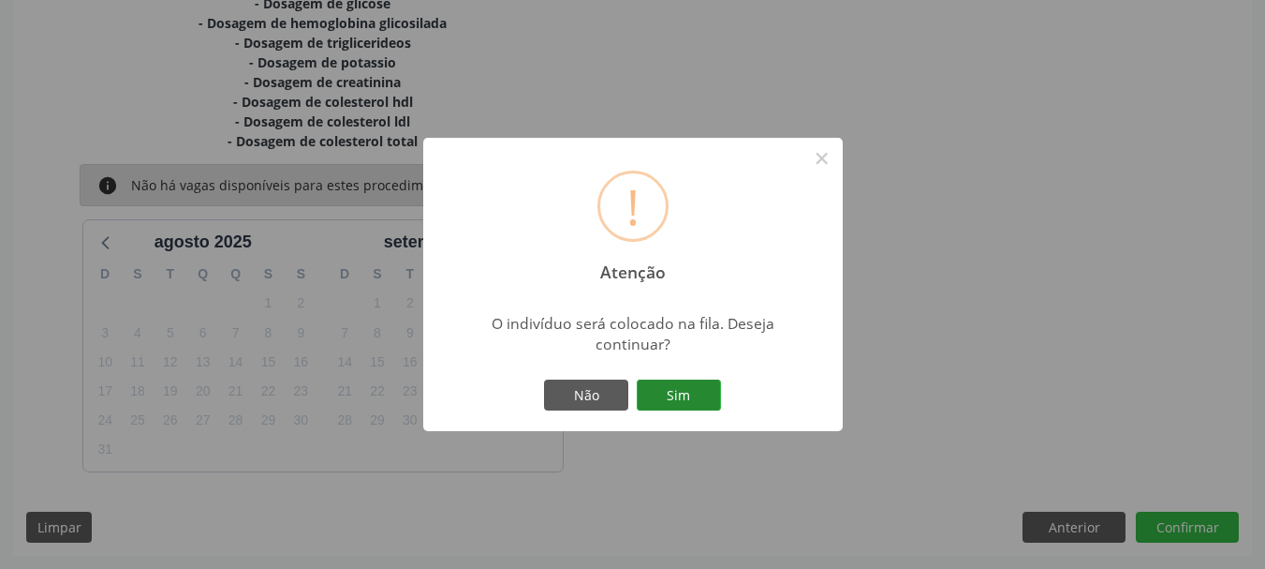
click at [661, 382] on button "Sim" at bounding box center [679, 395] width 84 height 32
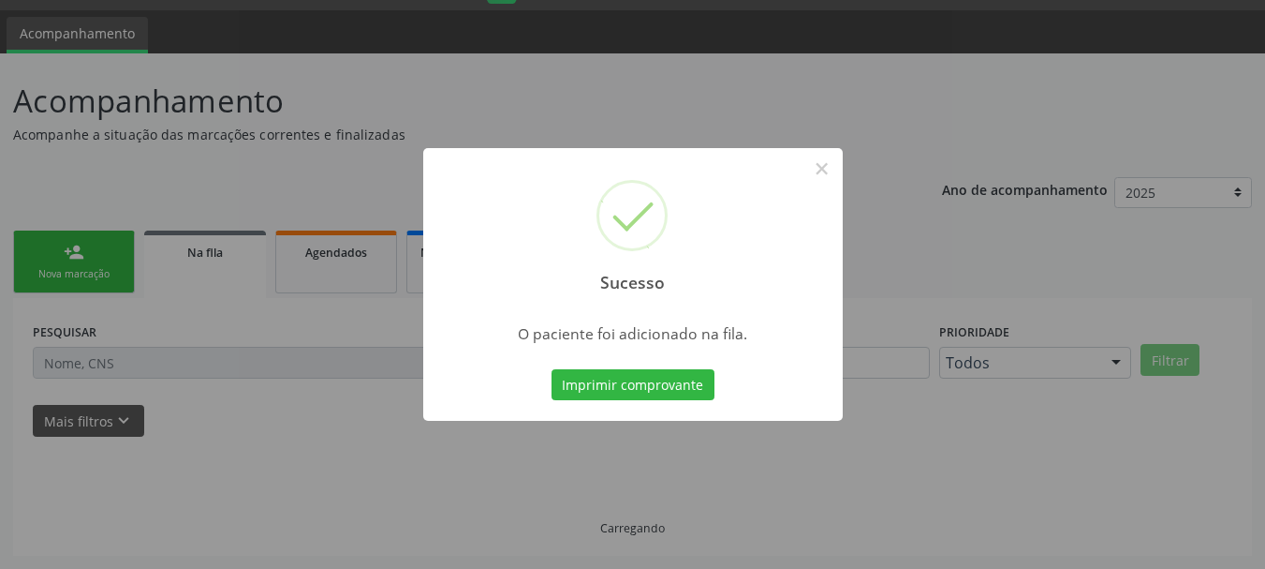
scroll to position [50, 0]
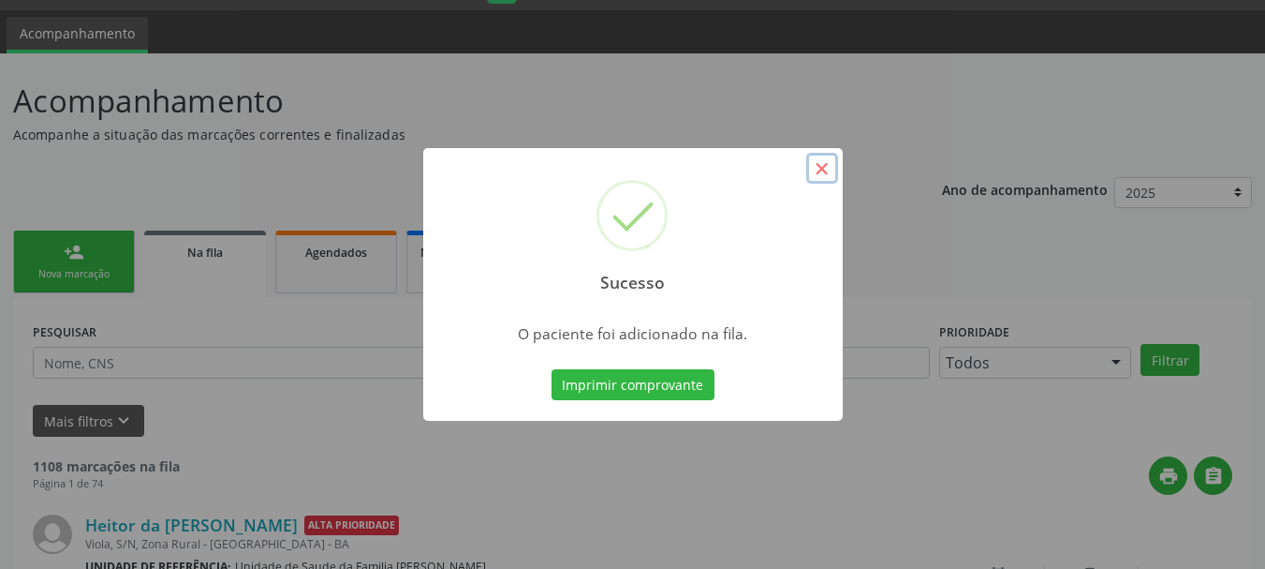
click at [822, 165] on button "×" at bounding box center [822, 169] width 32 height 32
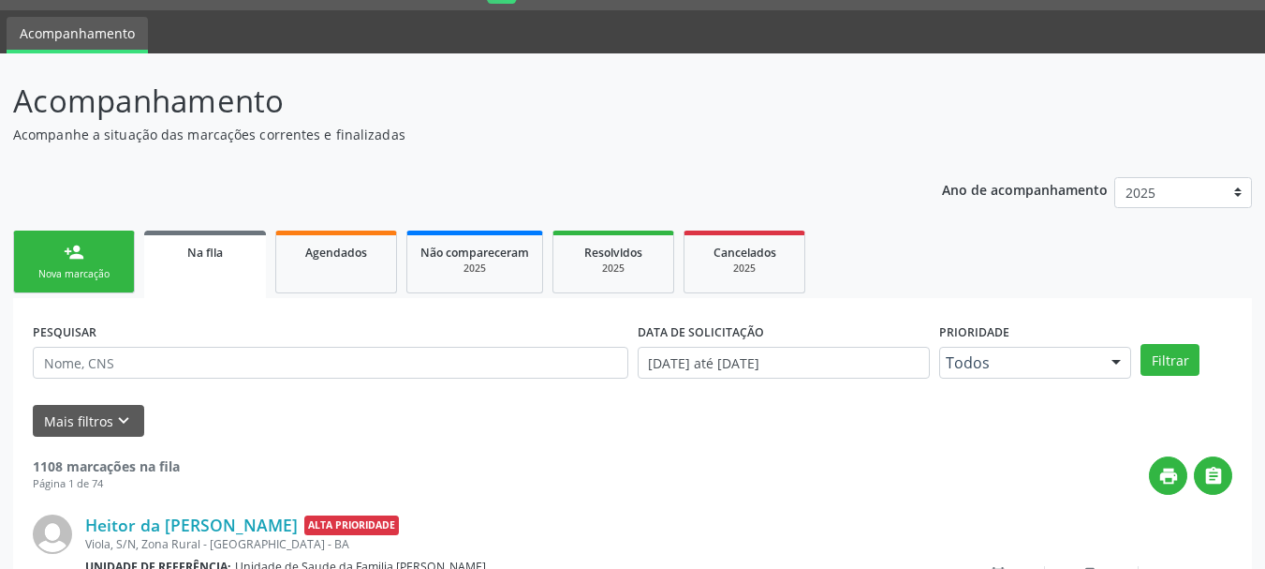
click at [807, 133] on p "Acompanhe a situação das marcações correntes e finalizadas" at bounding box center [446, 135] width 867 height 20
